Goal: Information Seeking & Learning: Check status

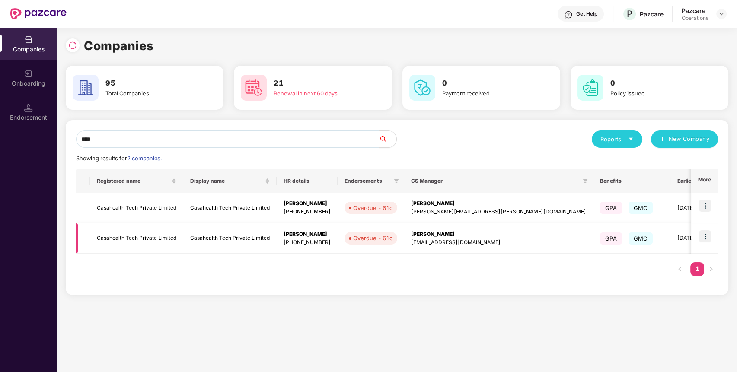
click at [709, 234] on img at bounding box center [705, 236] width 12 height 12
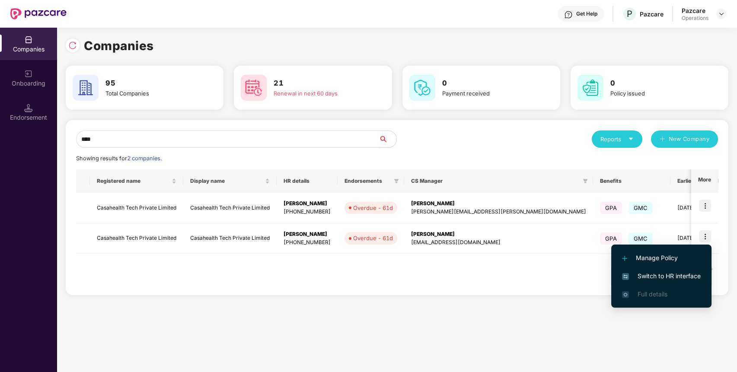
click at [694, 274] on span "Switch to HR interface" at bounding box center [661, 277] width 79 height 10
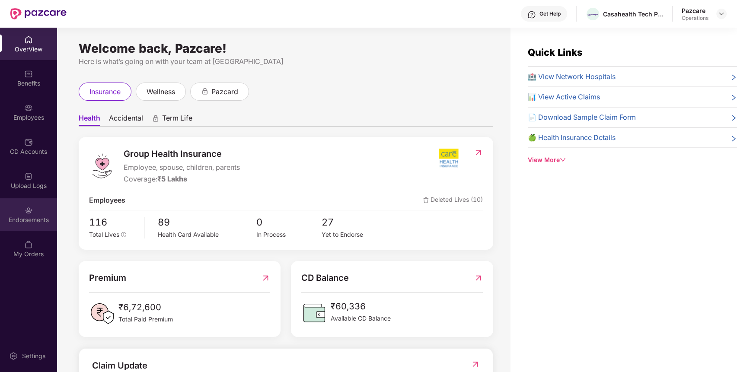
click at [41, 217] on div "Endorsements" at bounding box center [28, 220] width 57 height 9
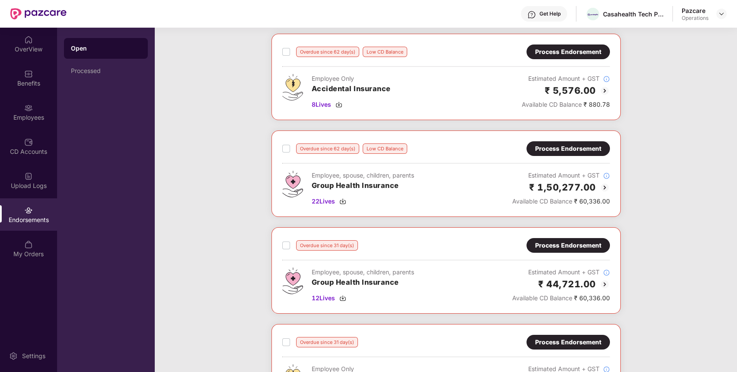
scroll to position [46, 0]
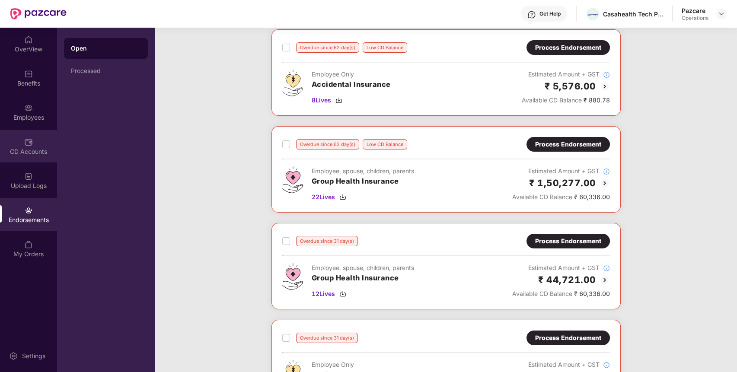
click at [29, 140] on img at bounding box center [28, 142] width 9 height 9
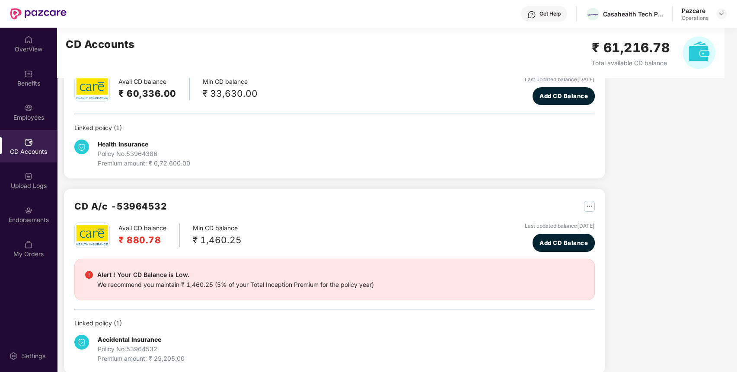
click at [140, 202] on h2 "CD A/c - 53964532" at bounding box center [120, 206] width 93 height 14
copy h2 "53964532"
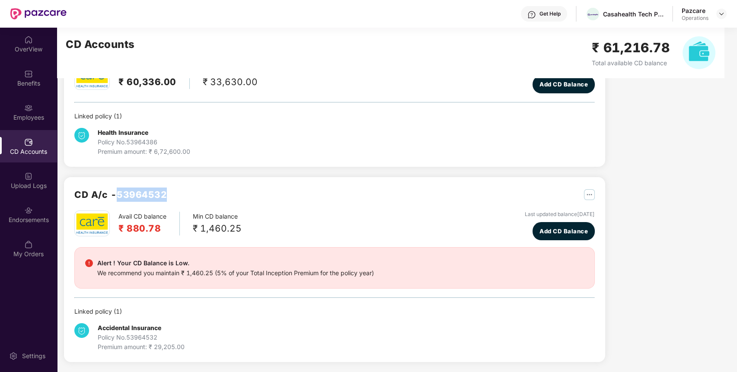
scroll to position [0, 0]
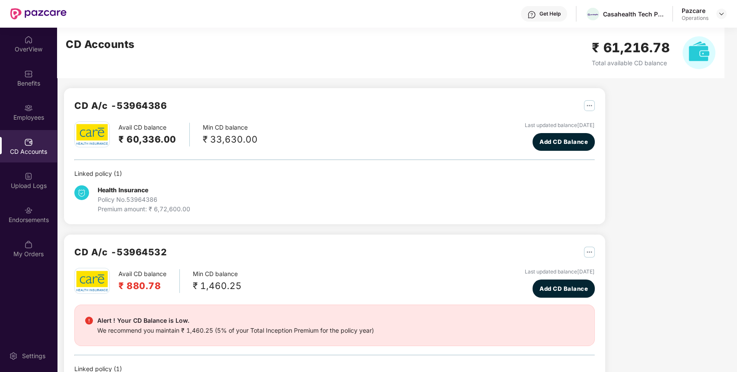
click at [135, 102] on h2 "CD A/c - 53964386" at bounding box center [120, 106] width 93 height 14
copy h2 "53964386"
click at [150, 201] on div "Policy No. 53964386" at bounding box center [144, 200] width 93 height 10
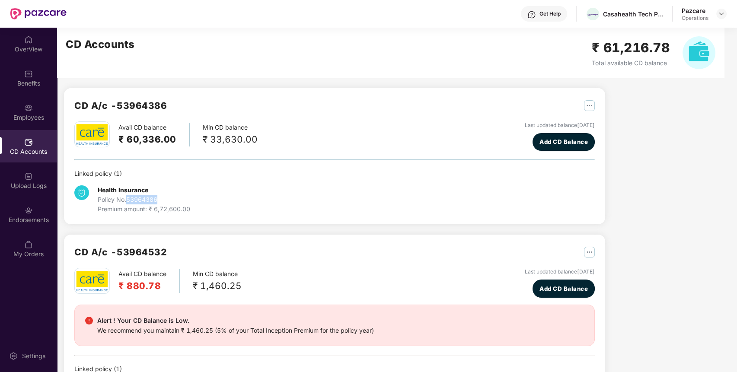
copy div "53964386"
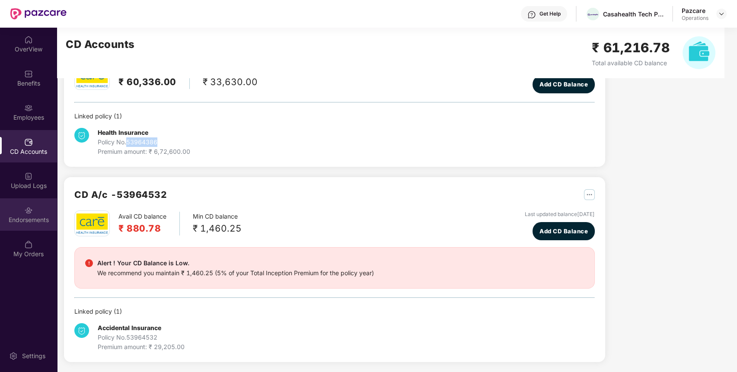
click at [26, 207] on img at bounding box center [28, 210] width 9 height 9
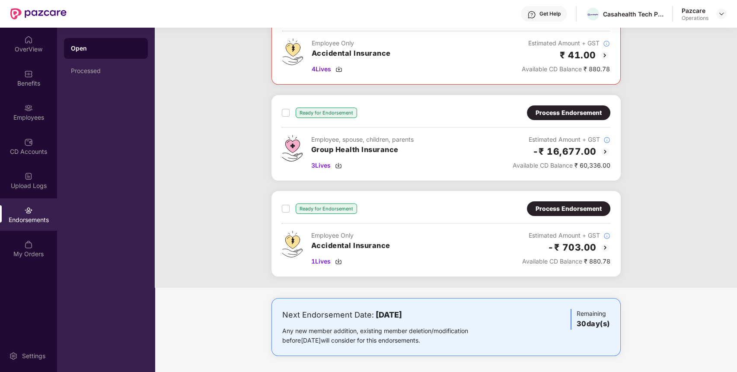
scroll to position [0, 0]
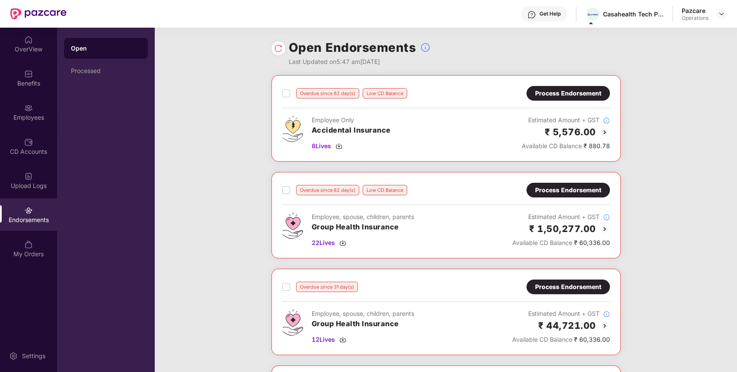
click at [484, 46] on div "Open Endorsements Last Updated on 5:47 am[DATE]" at bounding box center [446, 52] width 349 height 48
click at [486, 59] on div "Open Endorsements Last Updated on 5:47 am[DATE]" at bounding box center [446, 52] width 349 height 48
click at [235, 265] on div "Overdue since 62 day(s) Low CD Balance Process Endorsement Employee Only Accide…" at bounding box center [446, 365] width 582 height 580
click at [325, 146] on span "8 Lives" at bounding box center [321, 146] width 19 height 10
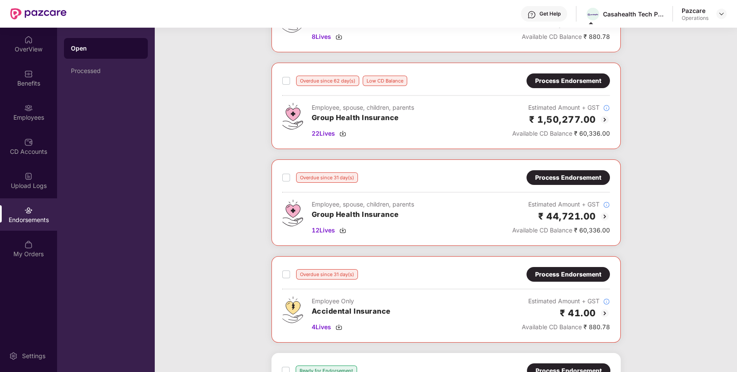
scroll to position [179, 0]
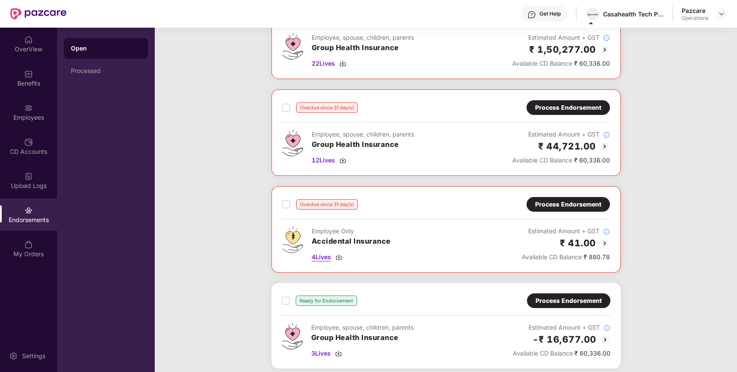
click at [325, 257] on span "4 Lives" at bounding box center [321, 258] width 19 height 10
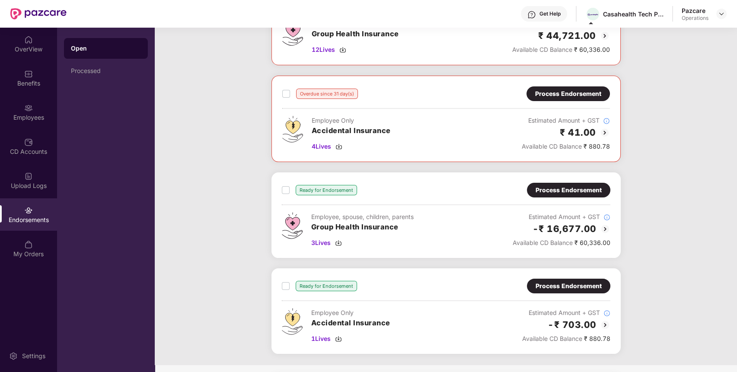
scroll to position [362, 0]
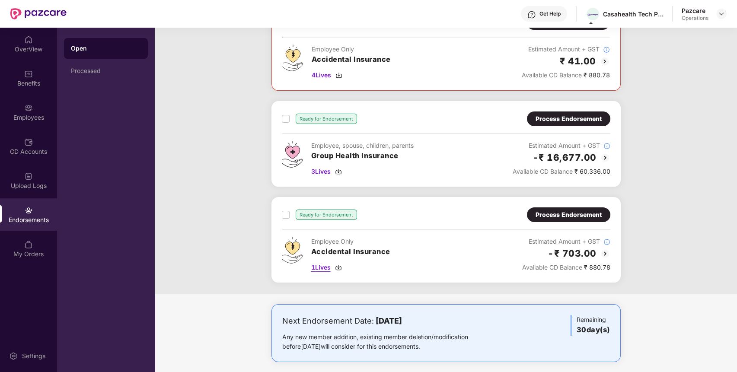
click at [322, 265] on span "1 Lives" at bounding box center [320, 268] width 19 height 10
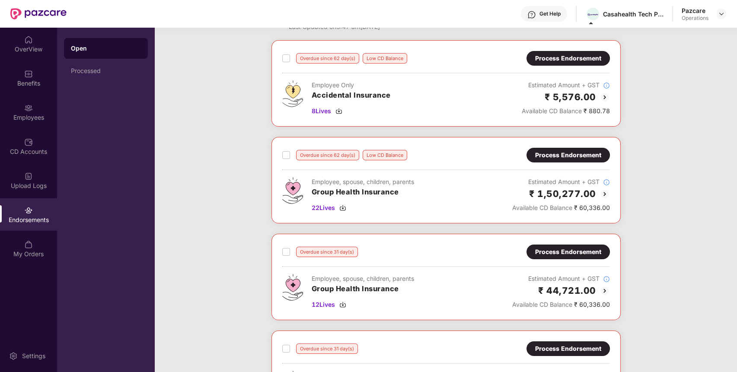
scroll to position [0, 0]
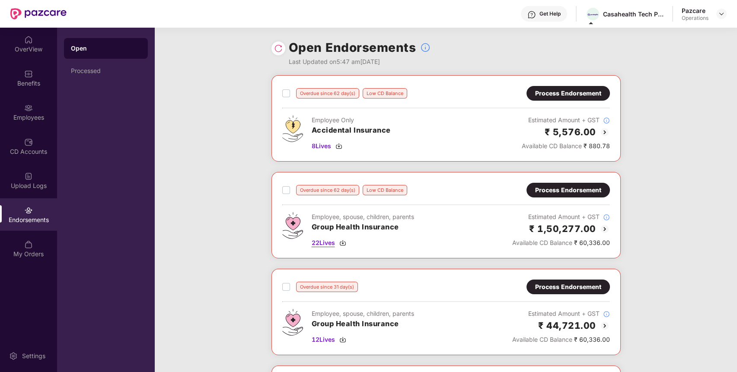
click at [313, 239] on span "22 Lives" at bounding box center [323, 243] width 23 height 10
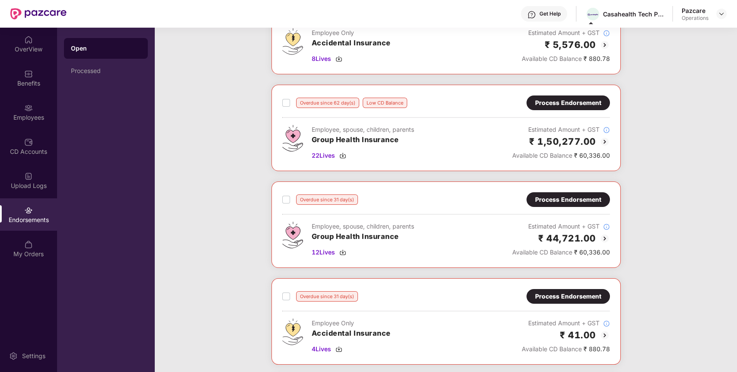
scroll to position [90, 0]
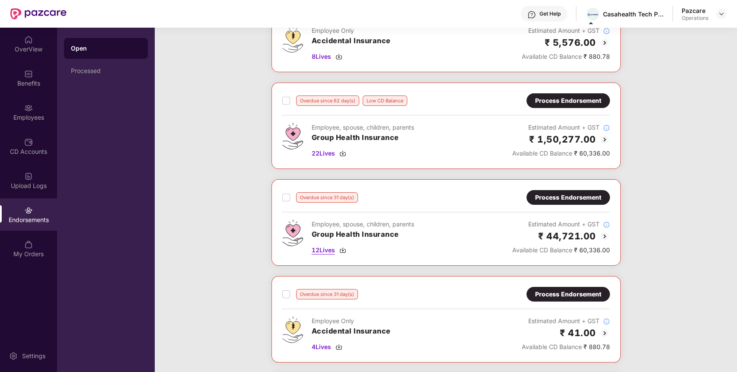
click at [324, 252] on span "12 Lives" at bounding box center [323, 251] width 23 height 10
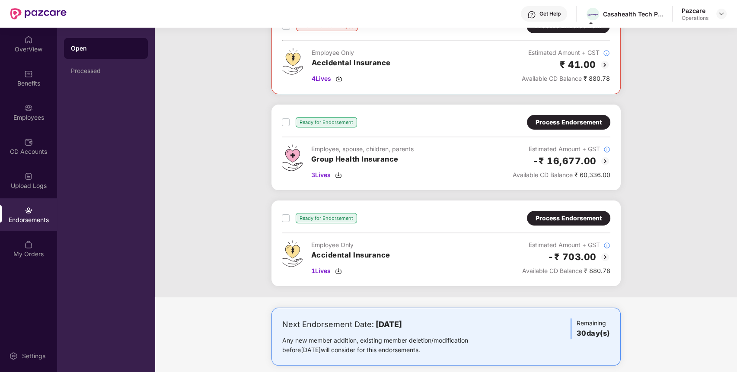
scroll to position [358, 0]
click at [323, 176] on span "3 Lives" at bounding box center [320, 175] width 19 height 10
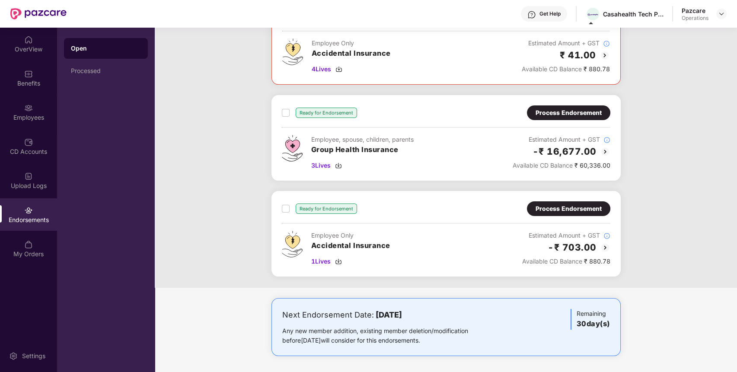
scroll to position [0, 0]
